Goal: Submit feedback/report problem

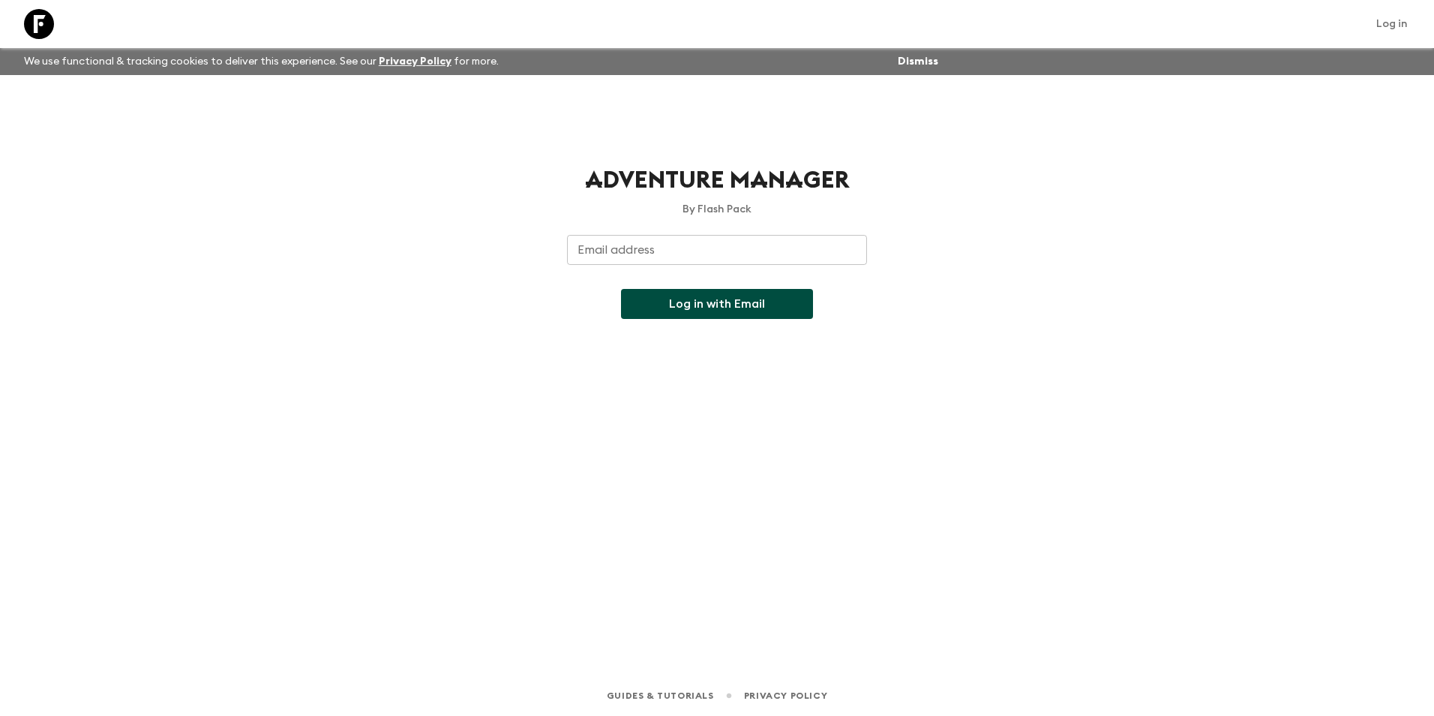
click at [646, 242] on input "Email address" at bounding box center [717, 250] width 300 height 30
type input "[EMAIL_ADDRESS][DOMAIN_NAME]"
click at [677, 303] on button "Log in with Email" at bounding box center [717, 304] width 192 height 30
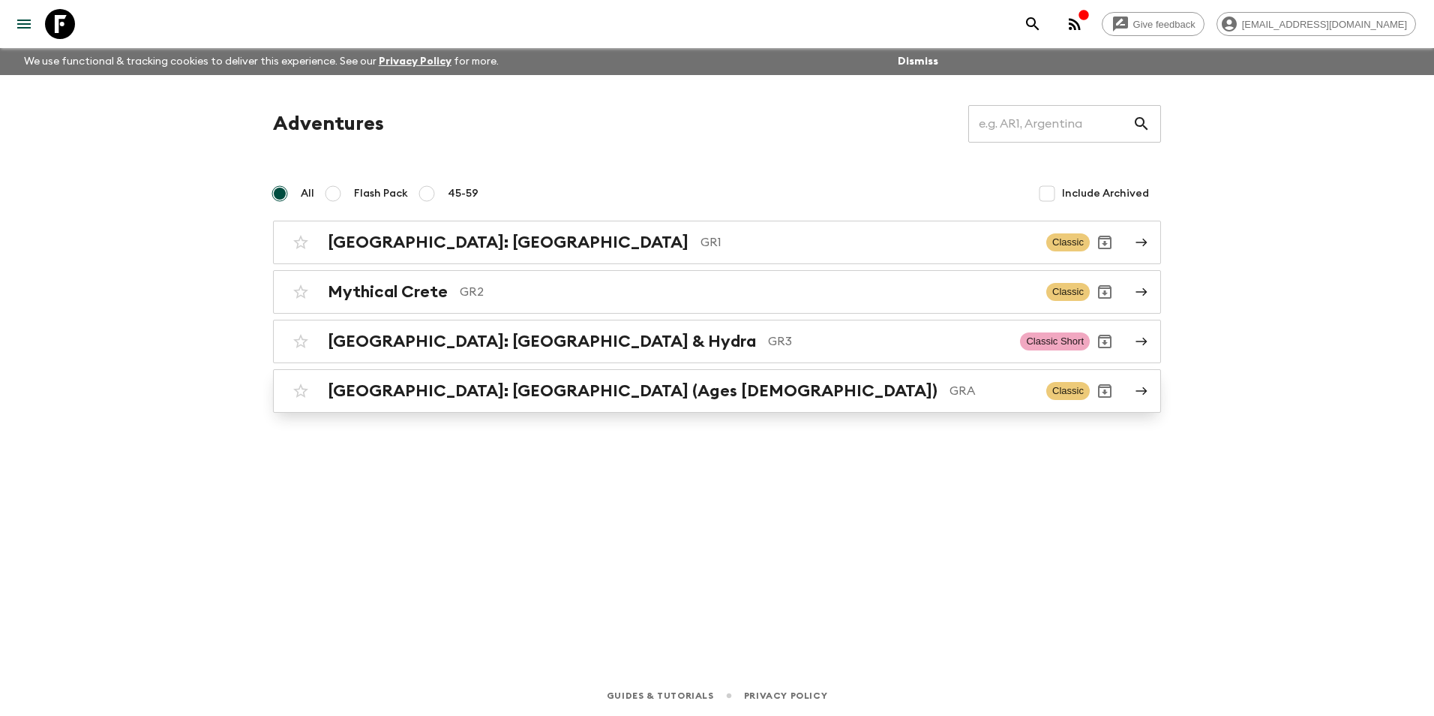
click at [404, 391] on h2 "Greece: Athens & the Islands (Ages 45-59)" at bounding box center [633, 391] width 610 height 20
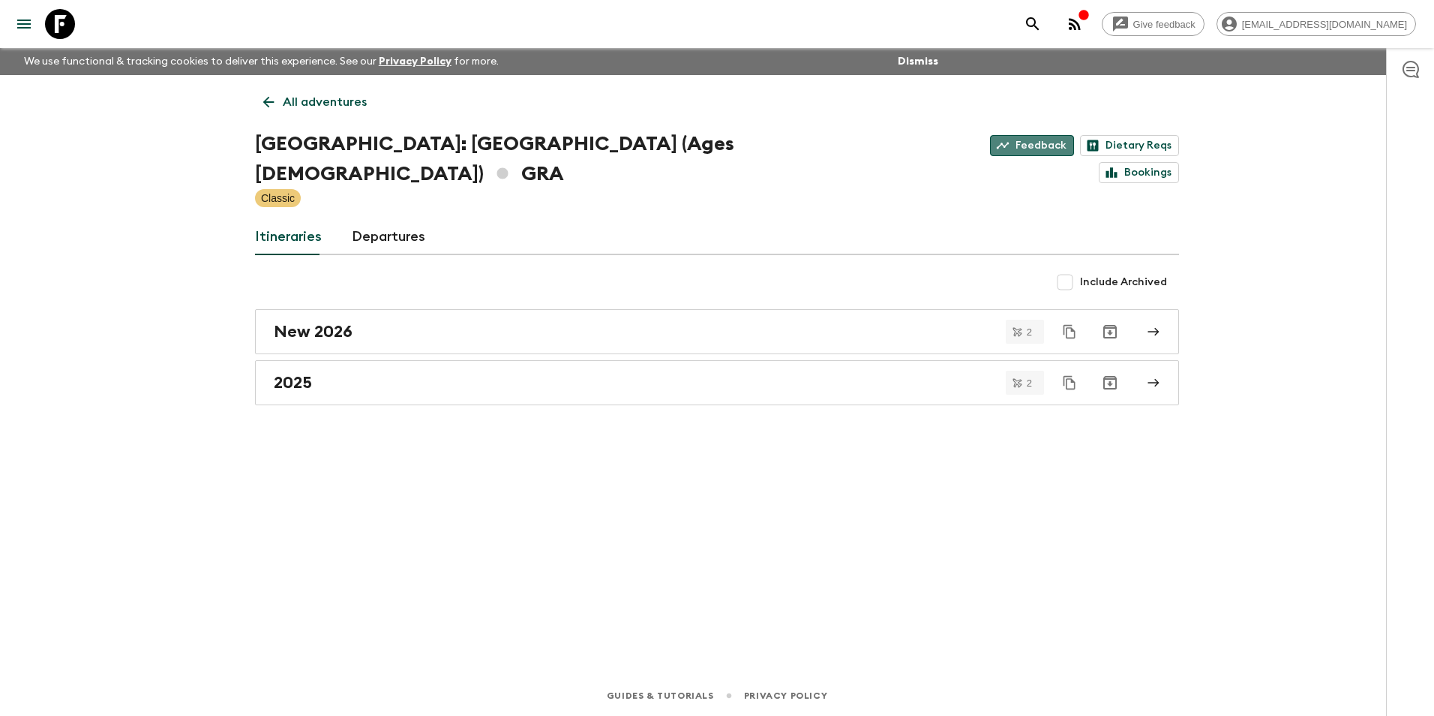
click at [990, 147] on link "Feedback" at bounding box center [1032, 145] width 84 height 21
